Goal: Information Seeking & Learning: Check status

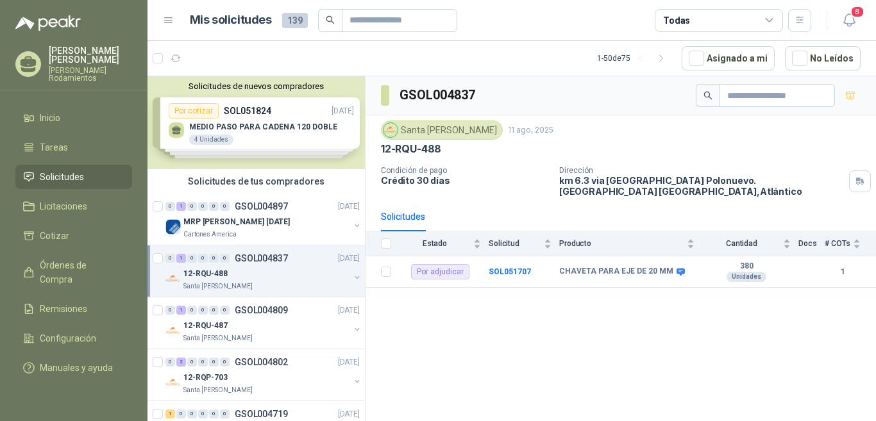
click at [266, 259] on p "GSOL004837" at bounding box center [261, 258] width 53 height 9
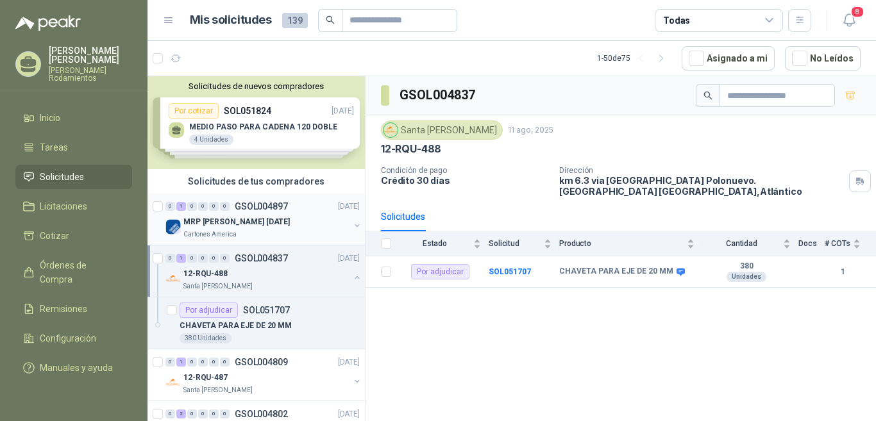
click at [280, 205] on p "GSOL004897" at bounding box center [261, 206] width 53 height 9
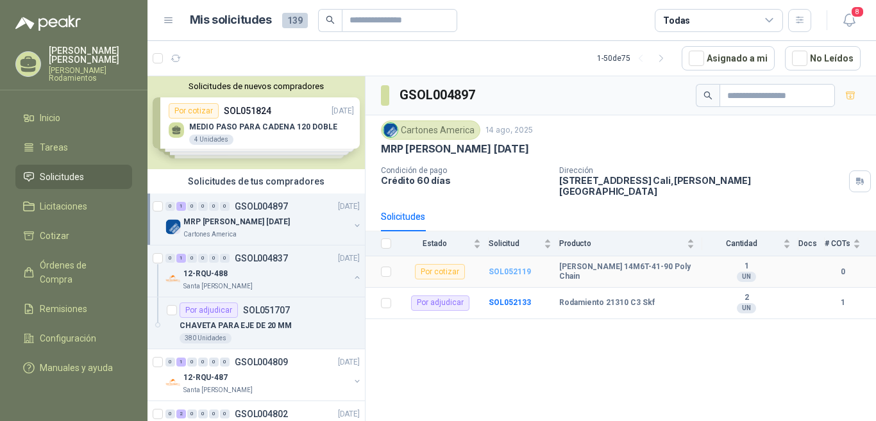
click at [512, 267] on b "SOL052119" at bounding box center [510, 271] width 42 height 9
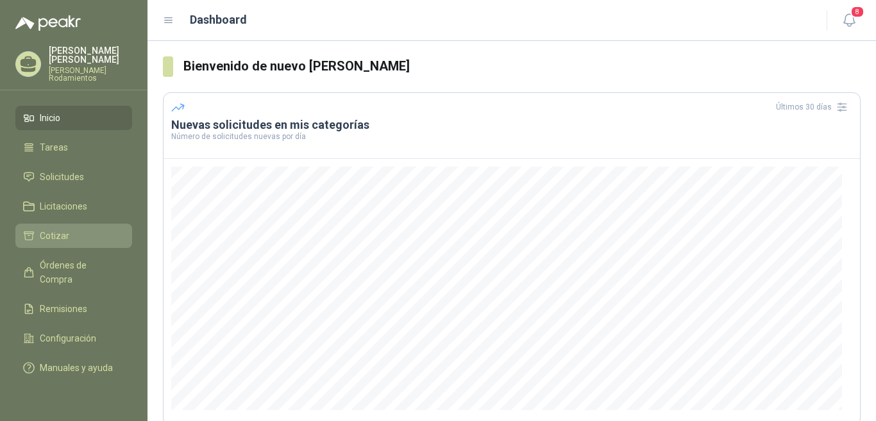
click at [61, 229] on span "Cotizar" at bounding box center [54, 236] width 29 height 14
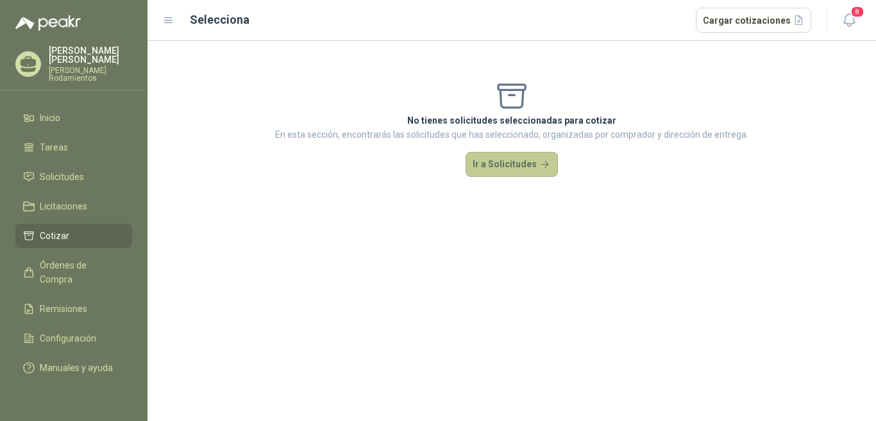
click at [505, 171] on button "Ir a Solicitudes" at bounding box center [511, 165] width 92 height 26
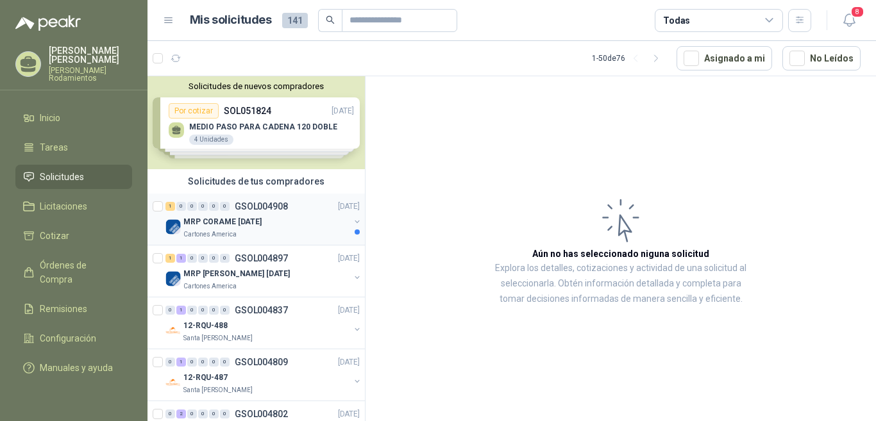
click at [282, 208] on p "GSOL004908" at bounding box center [261, 206] width 53 height 9
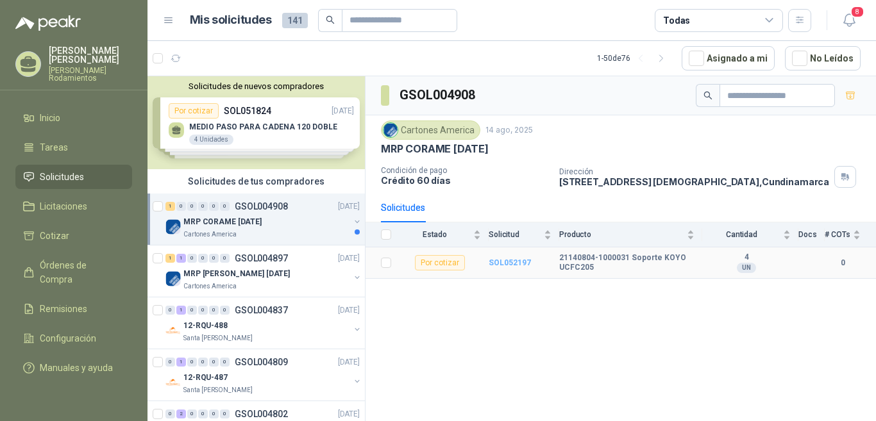
click at [521, 264] on b "SOL052197" at bounding box center [510, 262] width 42 height 9
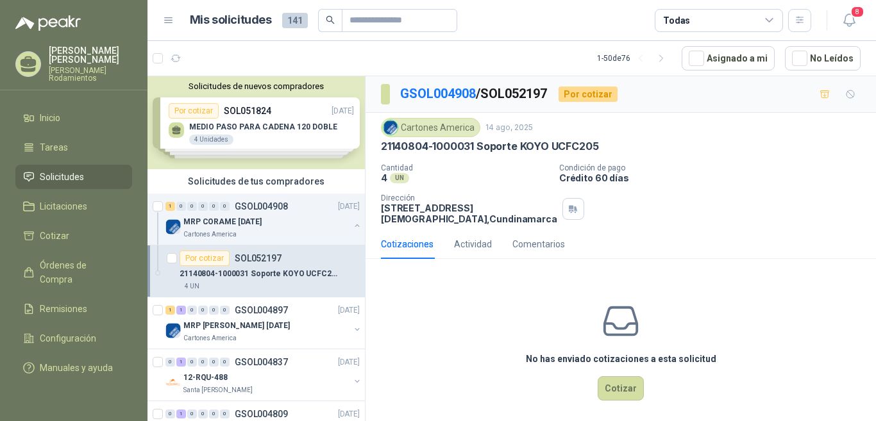
scroll to position [18, 0]
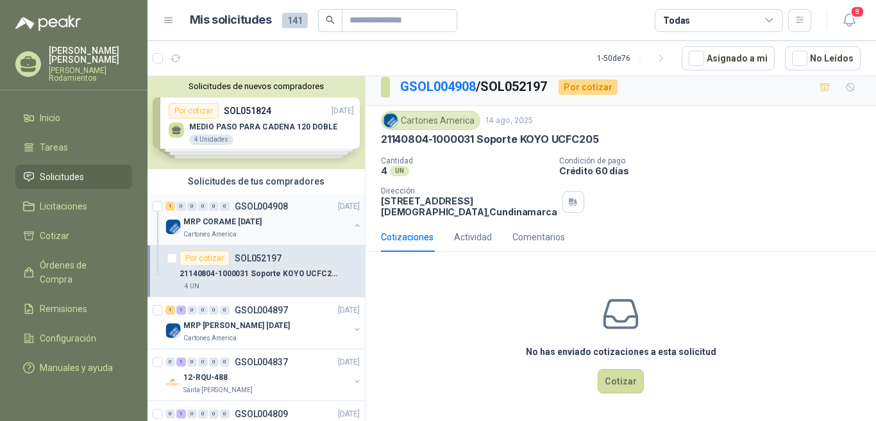
click at [278, 205] on p "GSOL004908" at bounding box center [261, 206] width 53 height 9
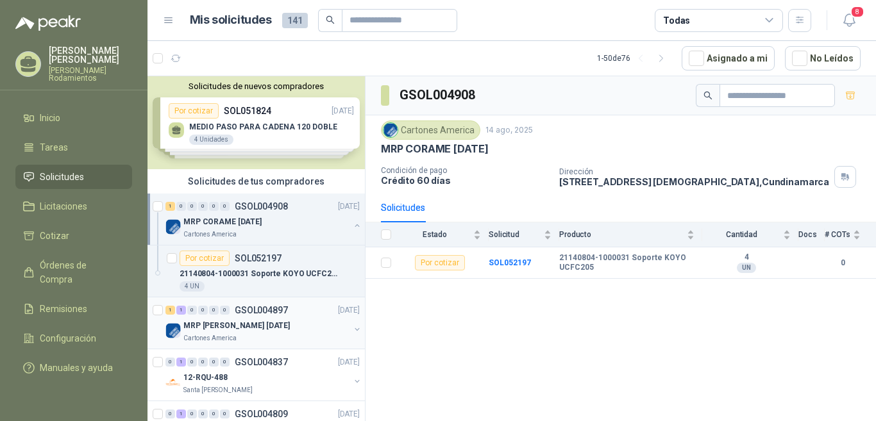
click at [287, 306] on p "GSOL004897" at bounding box center [261, 310] width 53 height 9
